Goal: Task Accomplishment & Management: Use online tool/utility

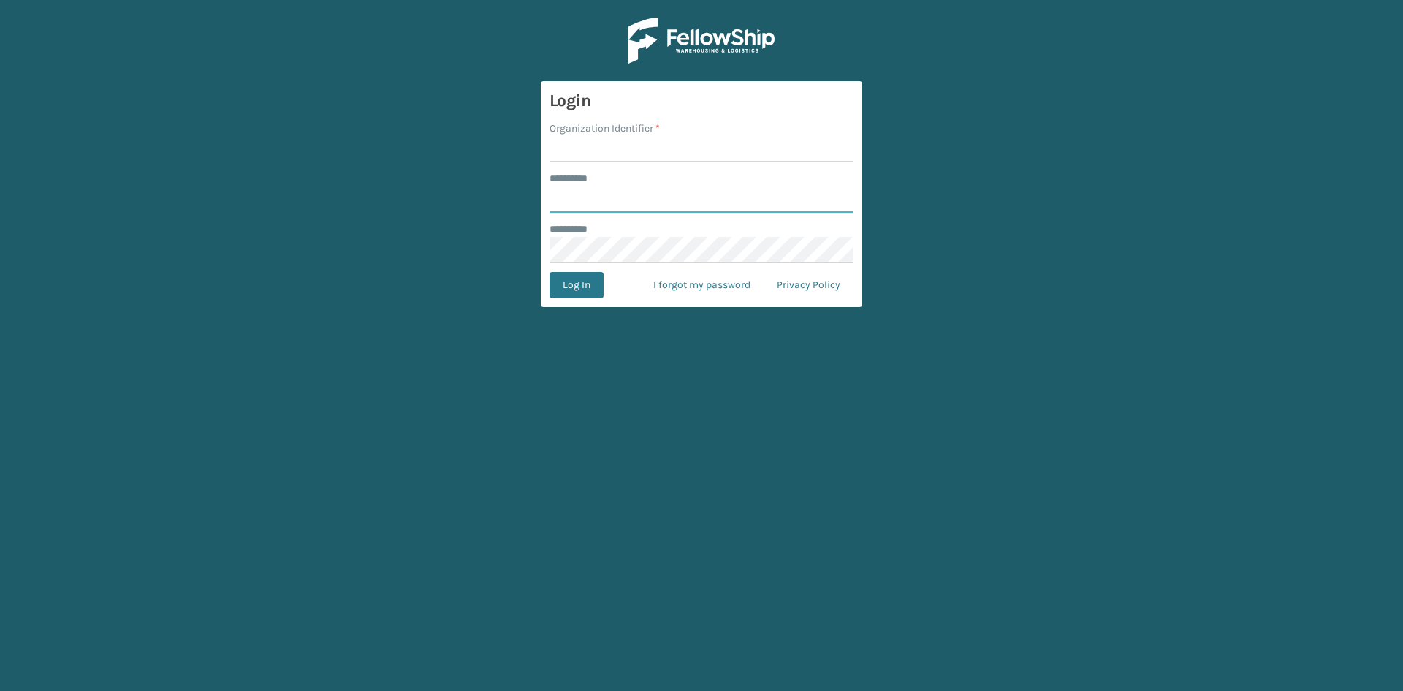
type input "*****"
click at [620, 147] on input "Organization Identifier *" at bounding box center [702, 149] width 304 height 26
type input "SuperAdminOrganization"
click at [595, 282] on button "Log In" at bounding box center [577, 285] width 54 height 26
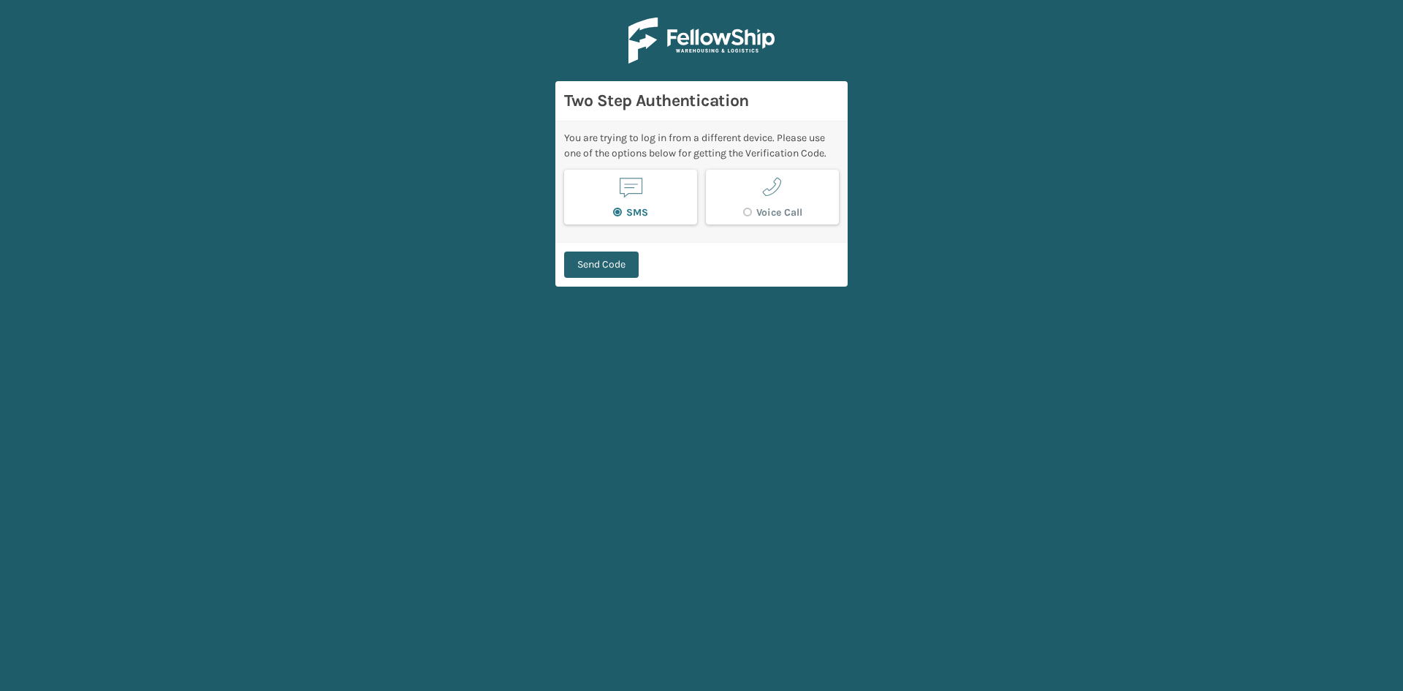
click at [572, 264] on button "Send Code" at bounding box center [601, 264] width 75 height 26
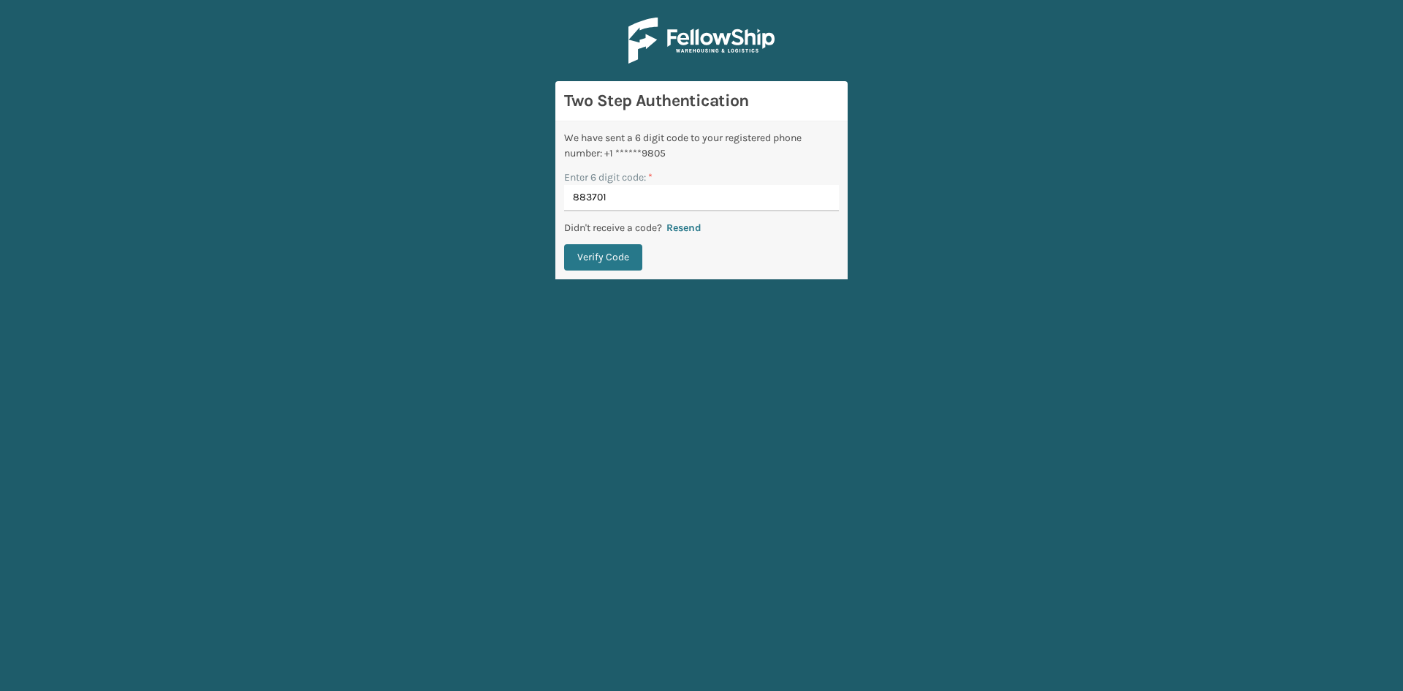
type input "883701"
click at [564, 244] on button "Verify Code" at bounding box center [603, 257] width 78 height 26
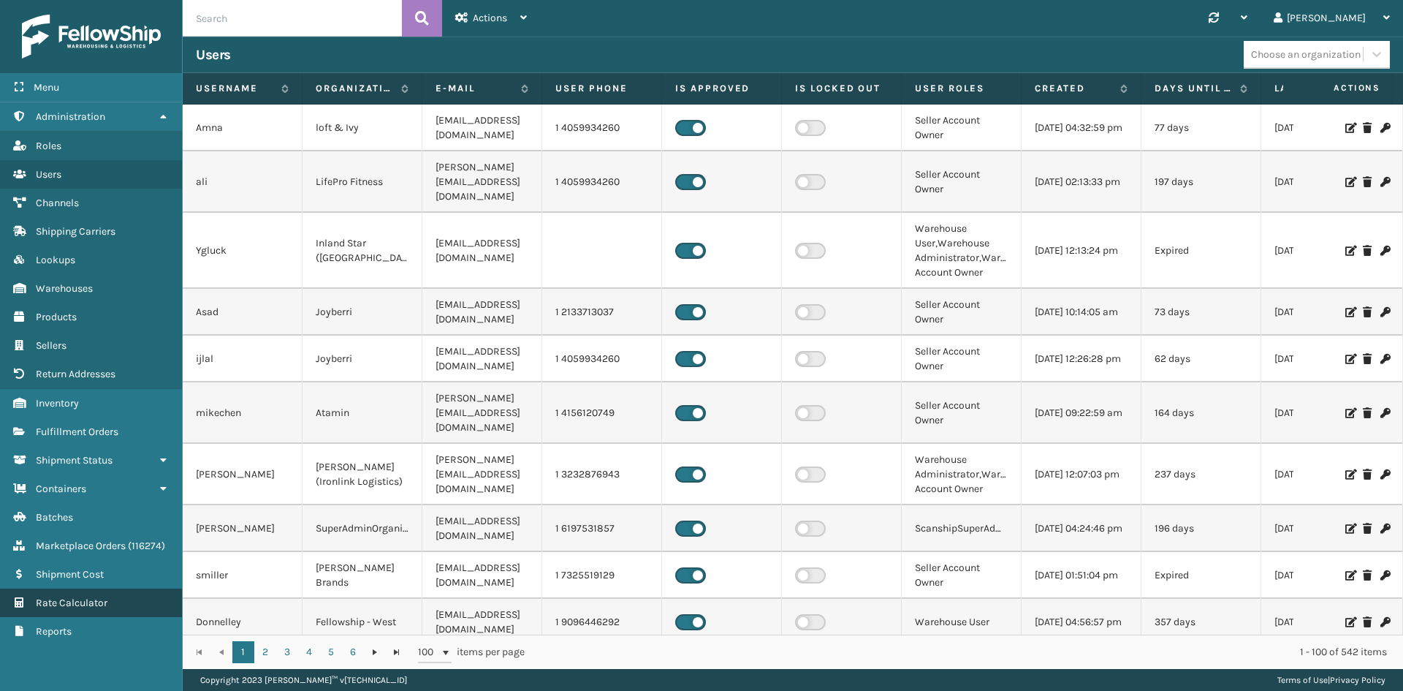
click at [79, 595] on link "Containers Rate Calculator" at bounding box center [91, 602] width 182 height 29
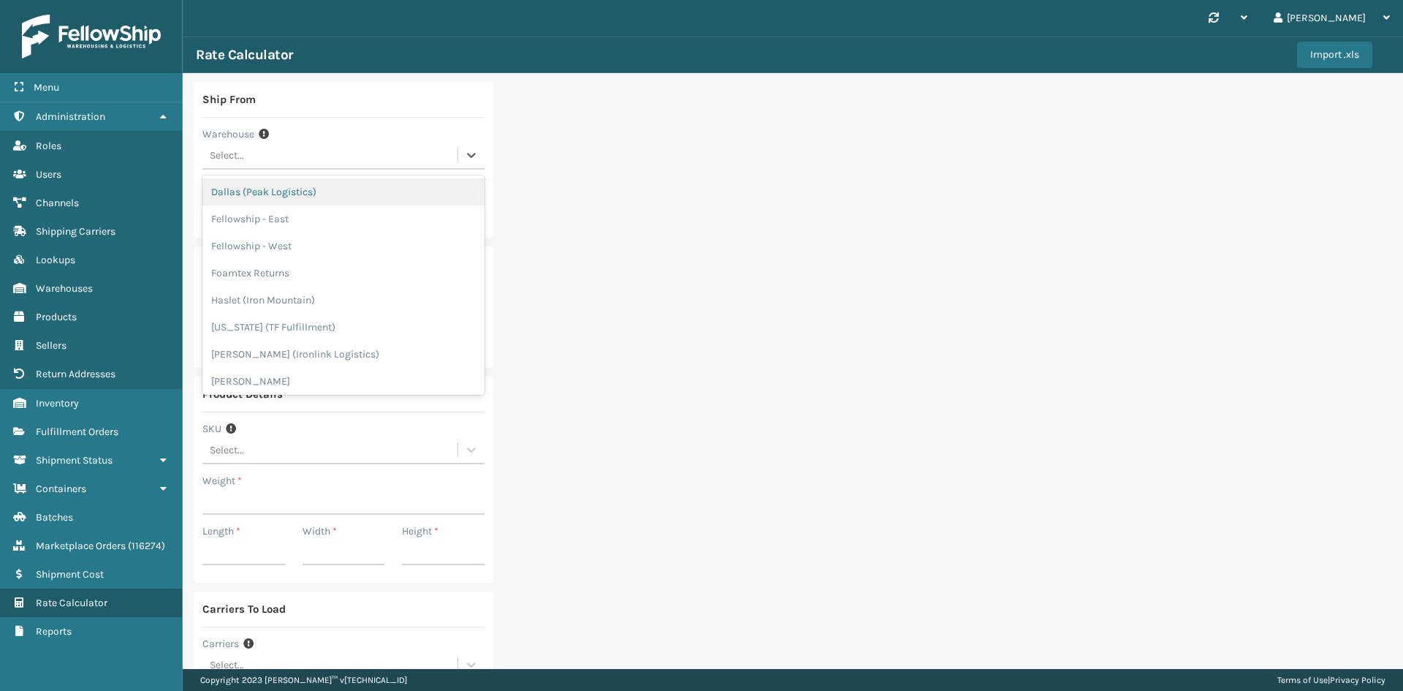
click at [273, 156] on div "Select..." at bounding box center [329, 155] width 255 height 24
type input "08505"
click at [292, 311] on input "Zip Code *" at bounding box center [343, 319] width 282 height 26
click at [263, 207] on input "Zip Code *" at bounding box center [343, 207] width 282 height 26
type input "08505"
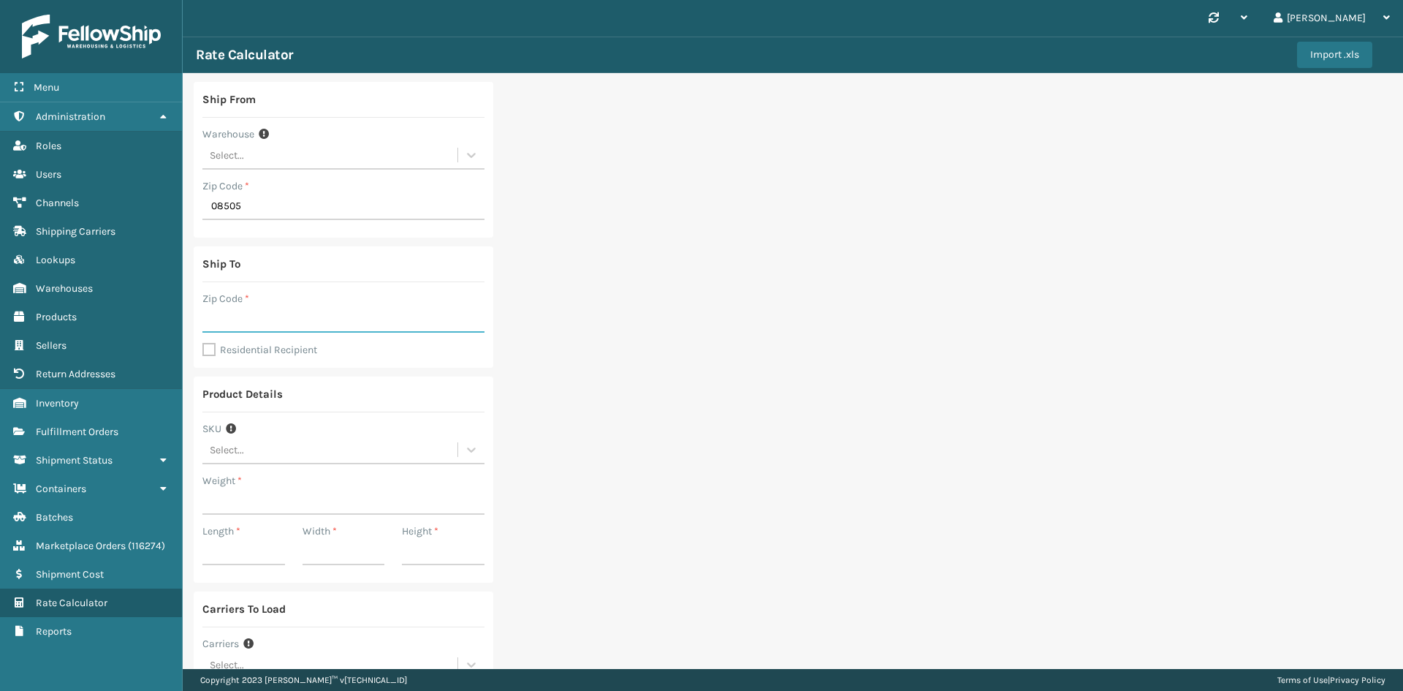
click at [273, 314] on input "Zip Code *" at bounding box center [343, 319] width 282 height 26
type input "10467"
click at [205, 346] on label "Residential Recipient" at bounding box center [259, 349] width 115 height 12
click at [203, 343] on input "Residential Recipient" at bounding box center [202, 341] width 1 height 1
checkbox input "true"
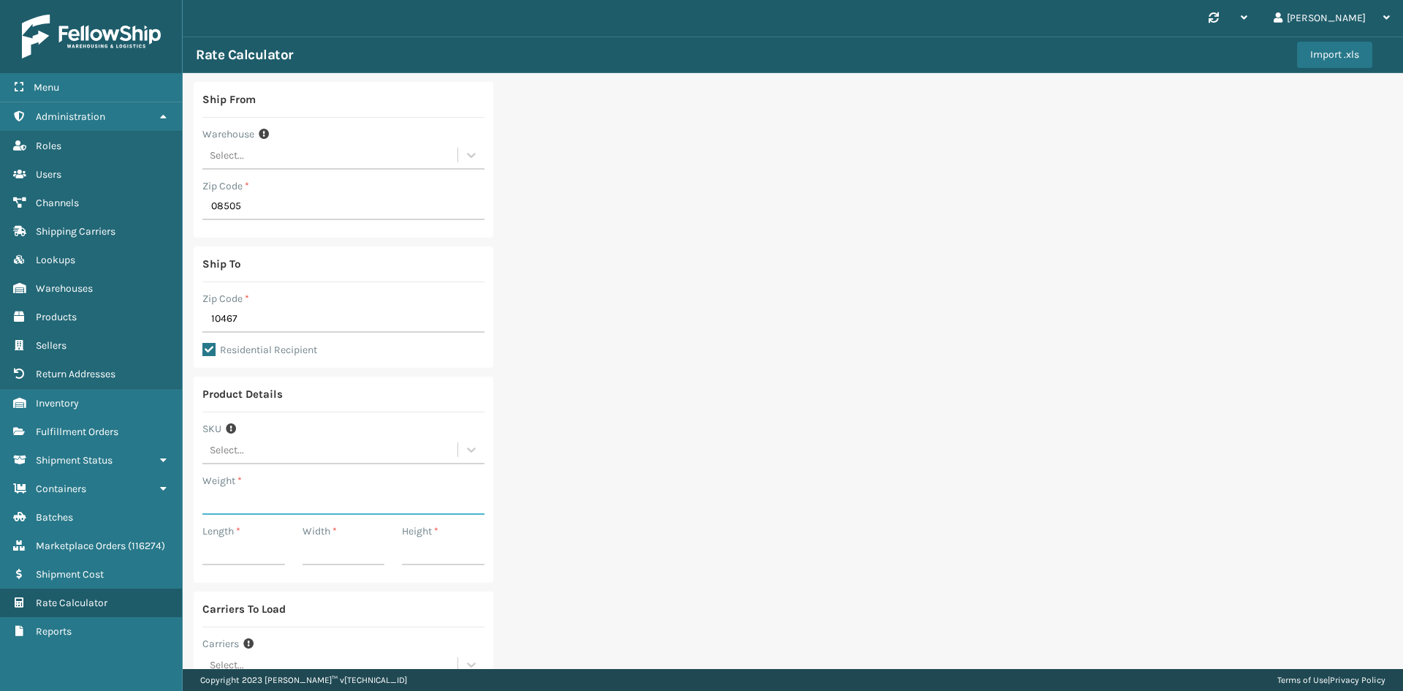
click at [259, 502] on input "Weight *" at bounding box center [343, 501] width 282 height 26
click at [273, 493] on input "Weight *" at bounding box center [343, 501] width 282 height 26
type input "118.36"
click at [237, 550] on input "Length *" at bounding box center [243, 552] width 83 height 26
type input "42.29"
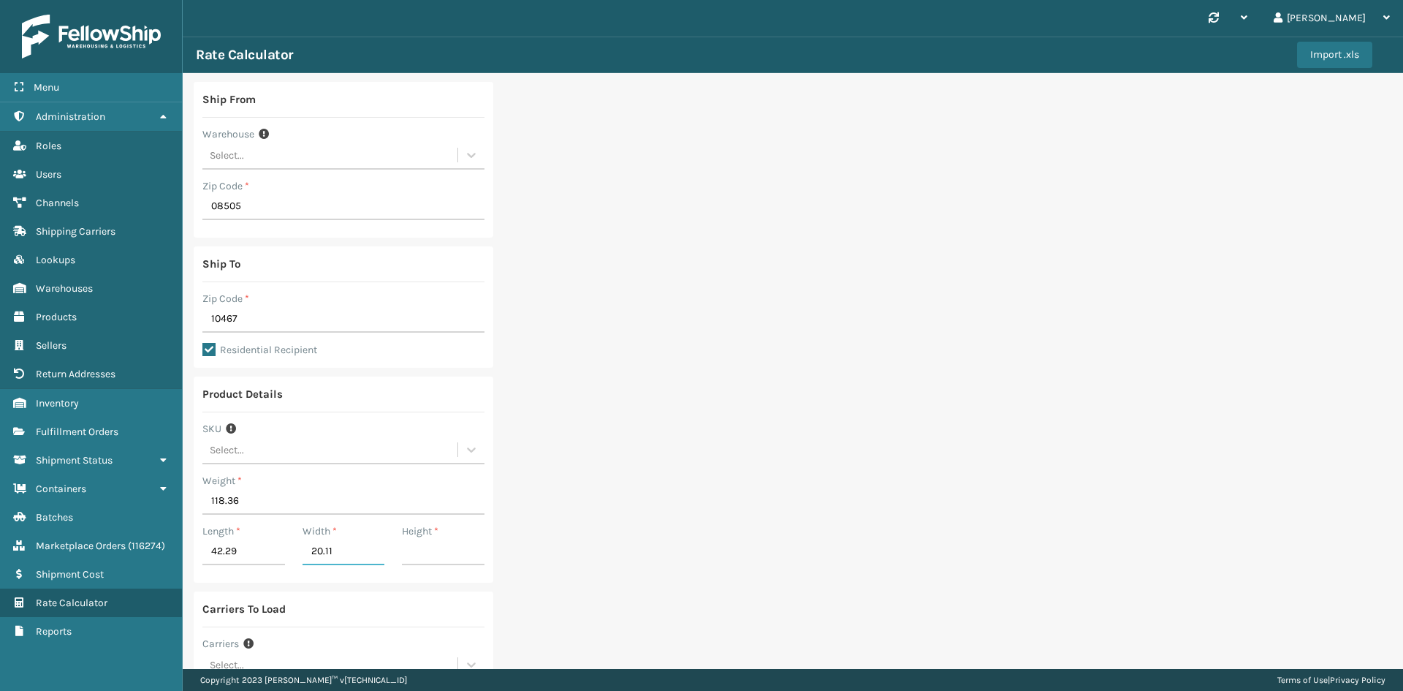
type input "20.11"
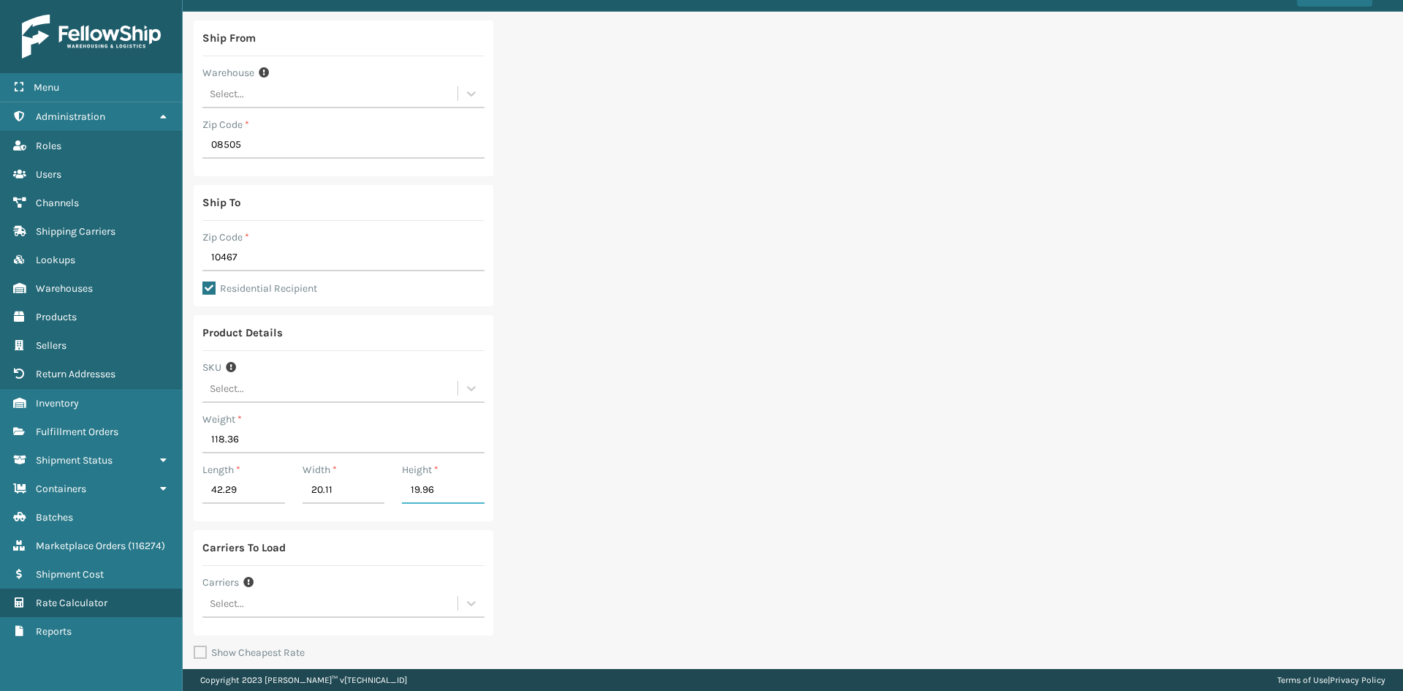
scroll to position [133, 0]
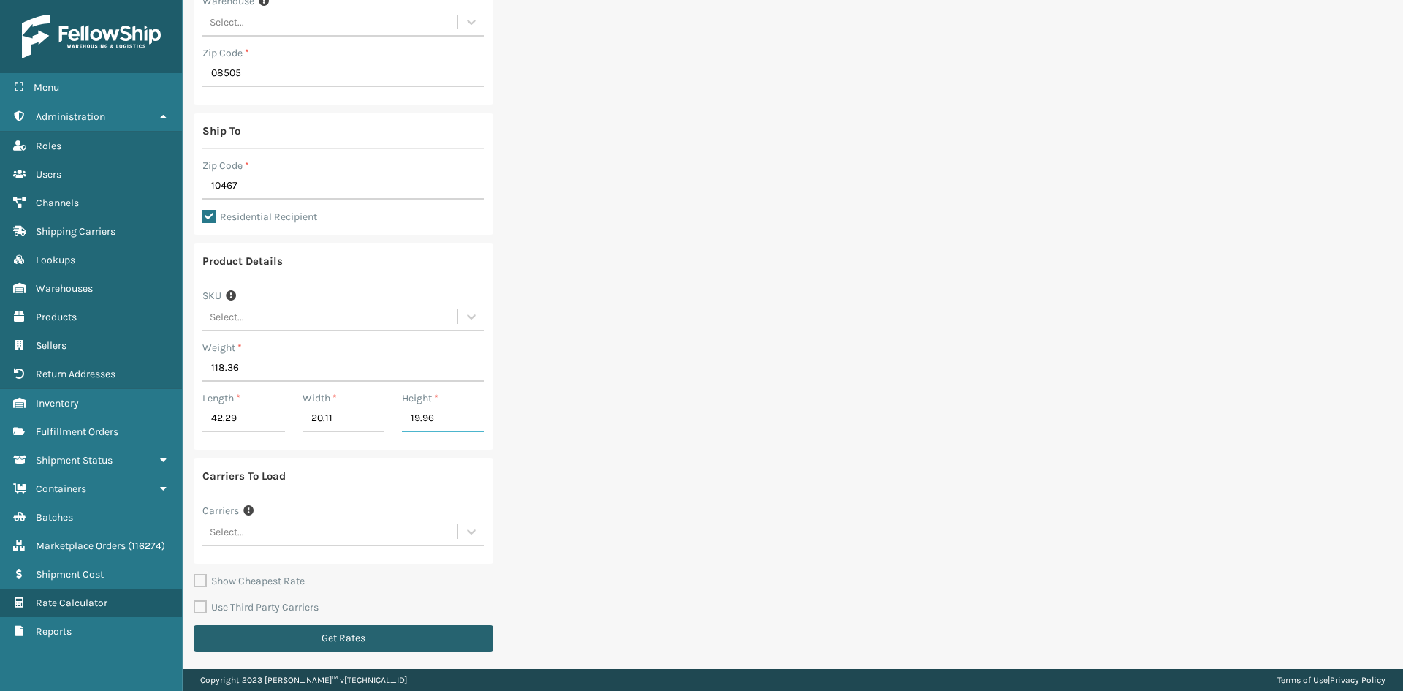
type input "19.96"
click at [284, 637] on button "Get Rates" at bounding box center [344, 638] width 300 height 26
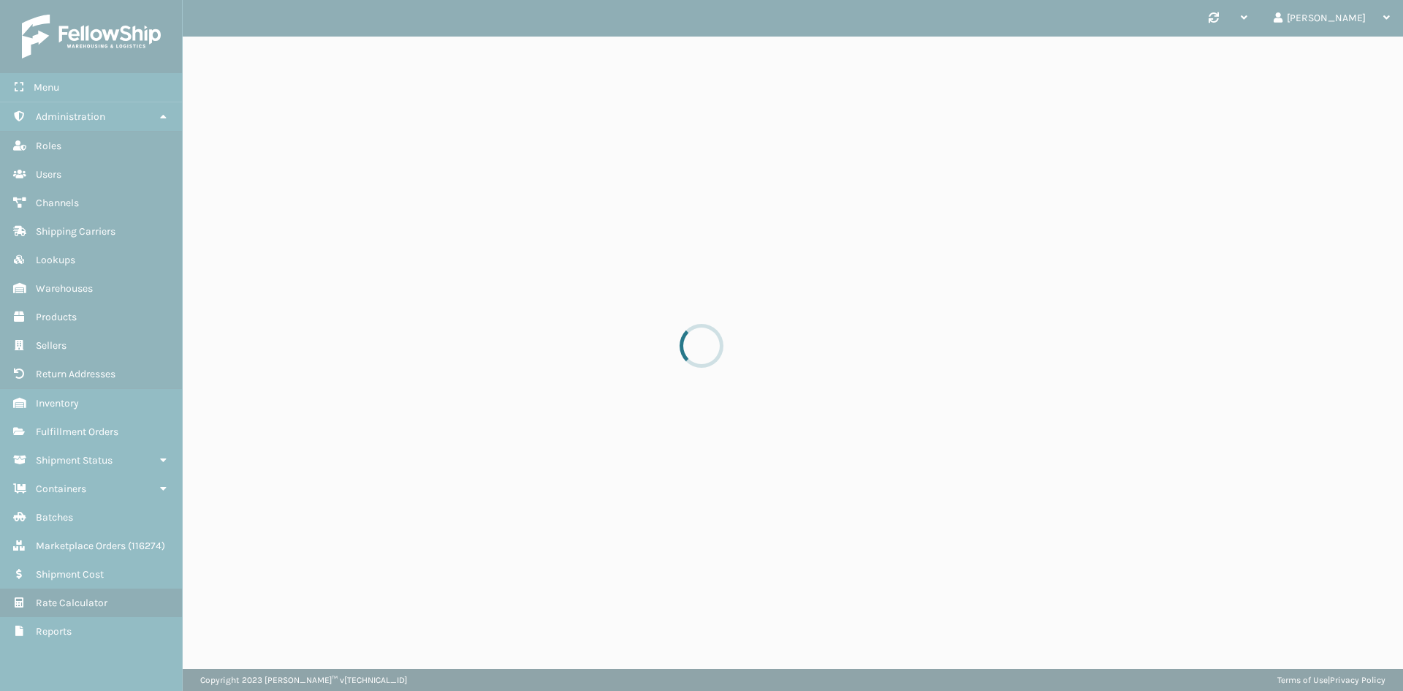
scroll to position [0, 0]
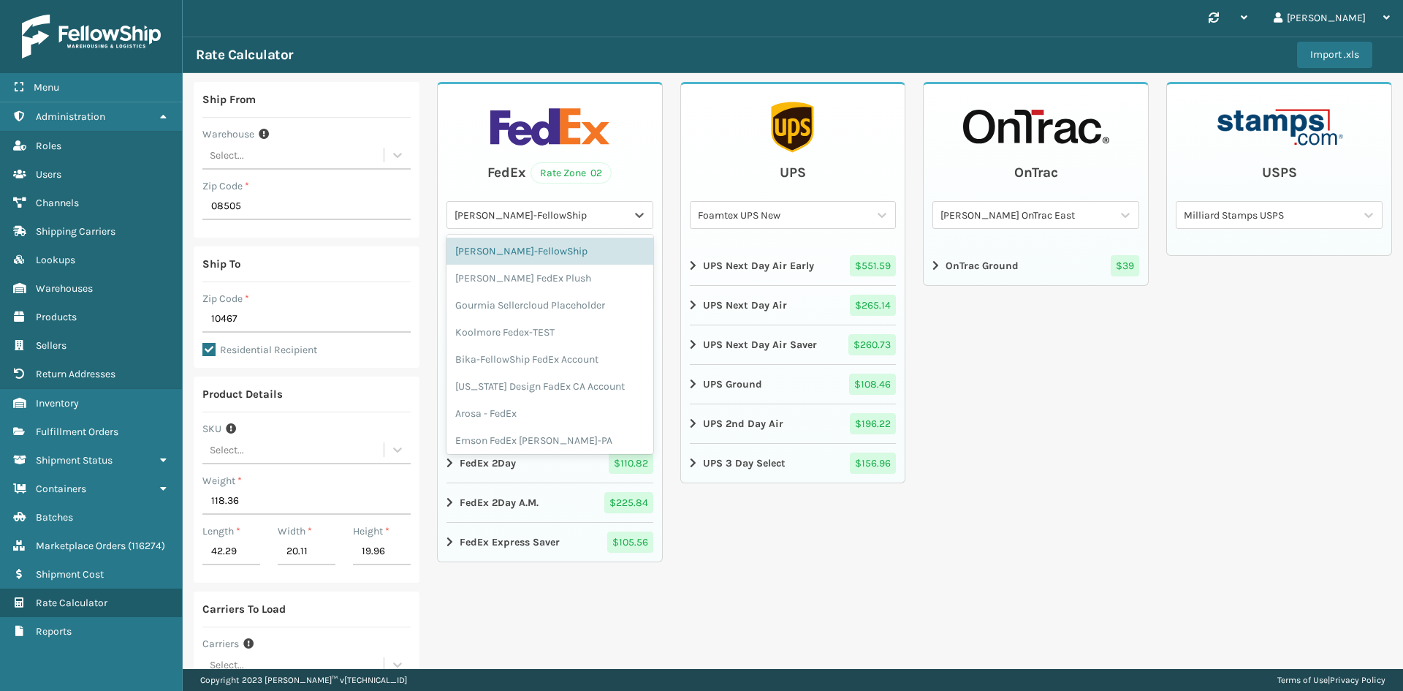
click at [569, 211] on div "Culvani FedEx-FellowShip" at bounding box center [541, 215] width 173 height 15
click at [553, 358] on div "Foamtex- Fedex" at bounding box center [550, 371] width 207 height 27
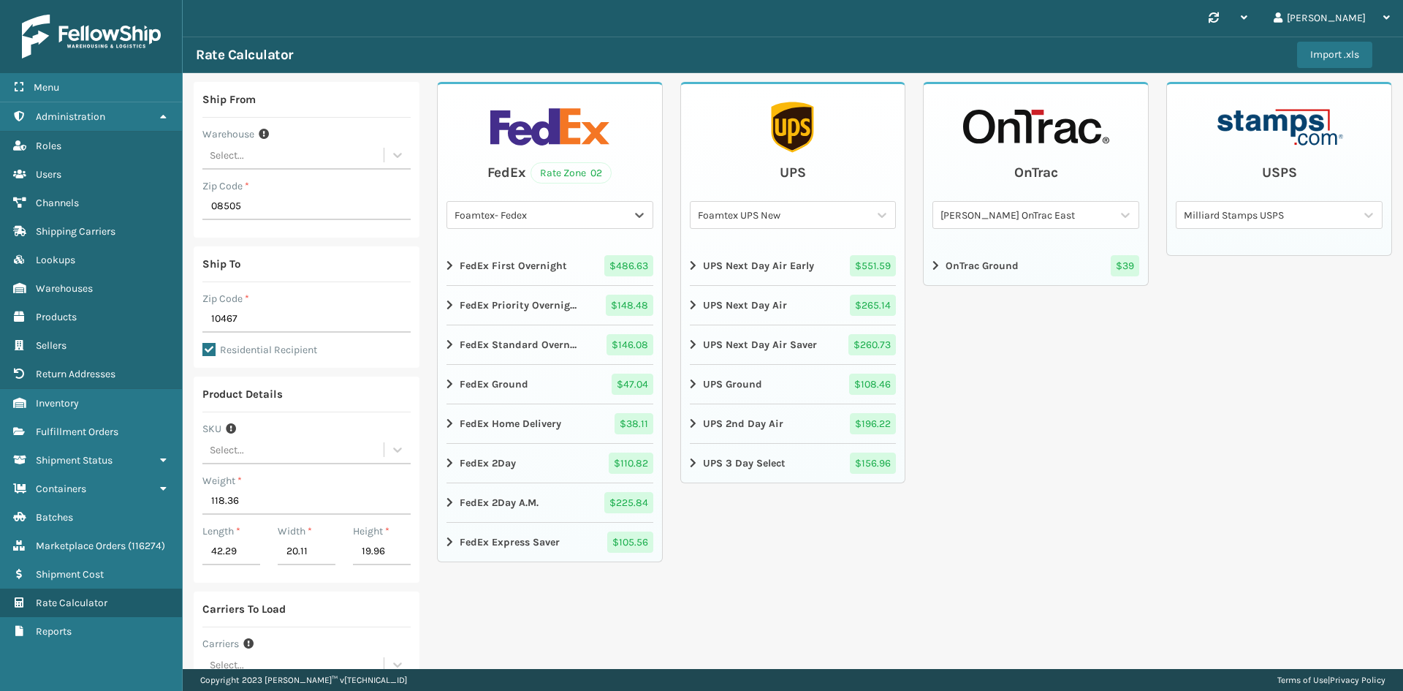
click at [442, 424] on div "FedEx Rate Zone 02 option Foamtex- Fedex, selected. 0 results available. Select…" at bounding box center [550, 322] width 226 height 480
click at [447, 424] on icon at bounding box center [451, 424] width 9 height 12
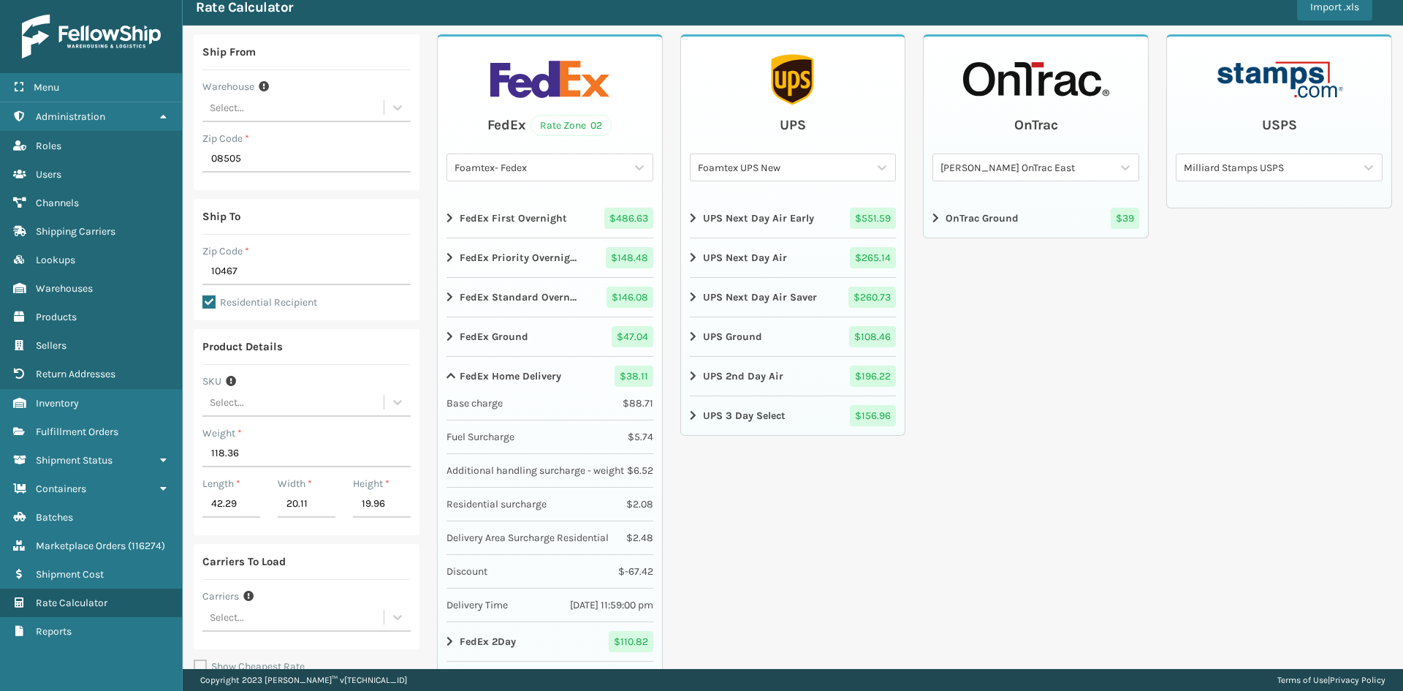
scroll to position [73, 0]
